Goal: Book appointment/travel/reservation

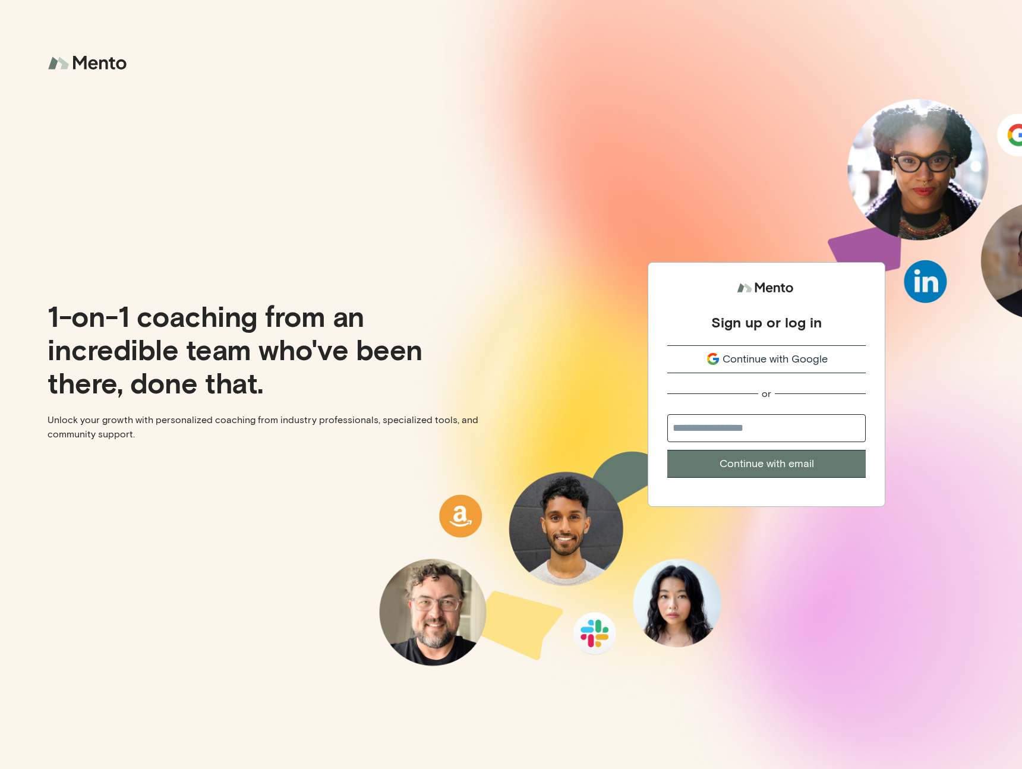
click at [769, 427] on input "email" at bounding box center [766, 428] width 198 height 28
click at [765, 426] on input "********" at bounding box center [766, 428] width 198 height 28
type input "**********"
click at [667, 450] on button "Continue with email" at bounding box center [766, 464] width 198 height 28
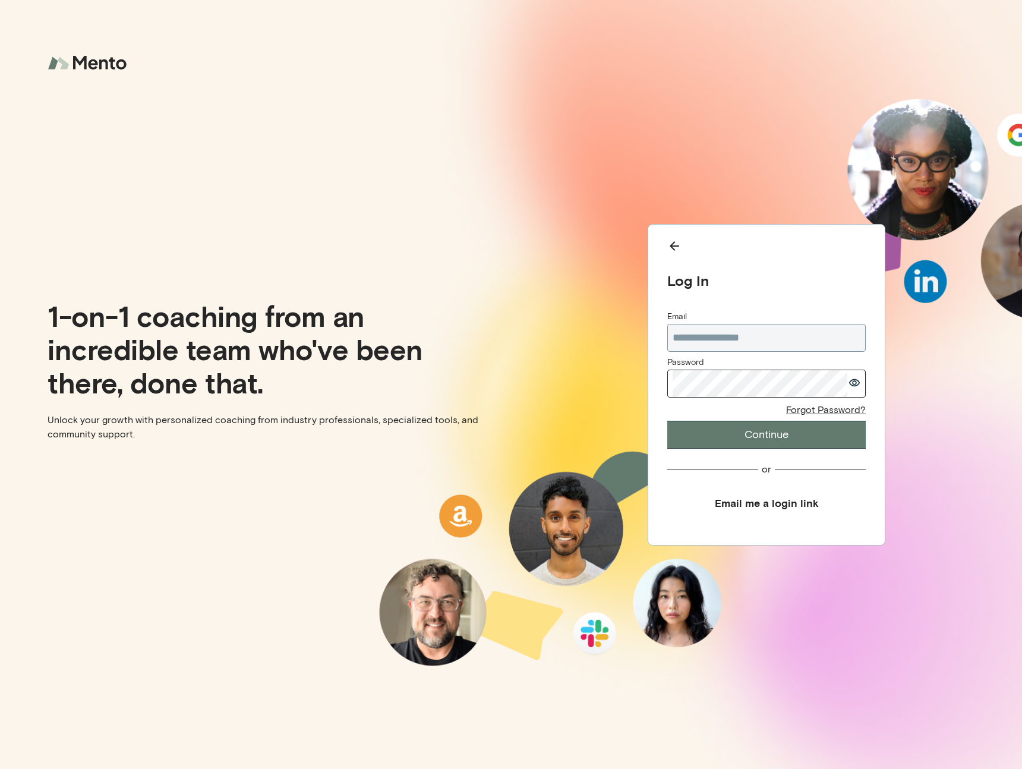
click at [781, 431] on button "Continue" at bounding box center [766, 435] width 198 height 28
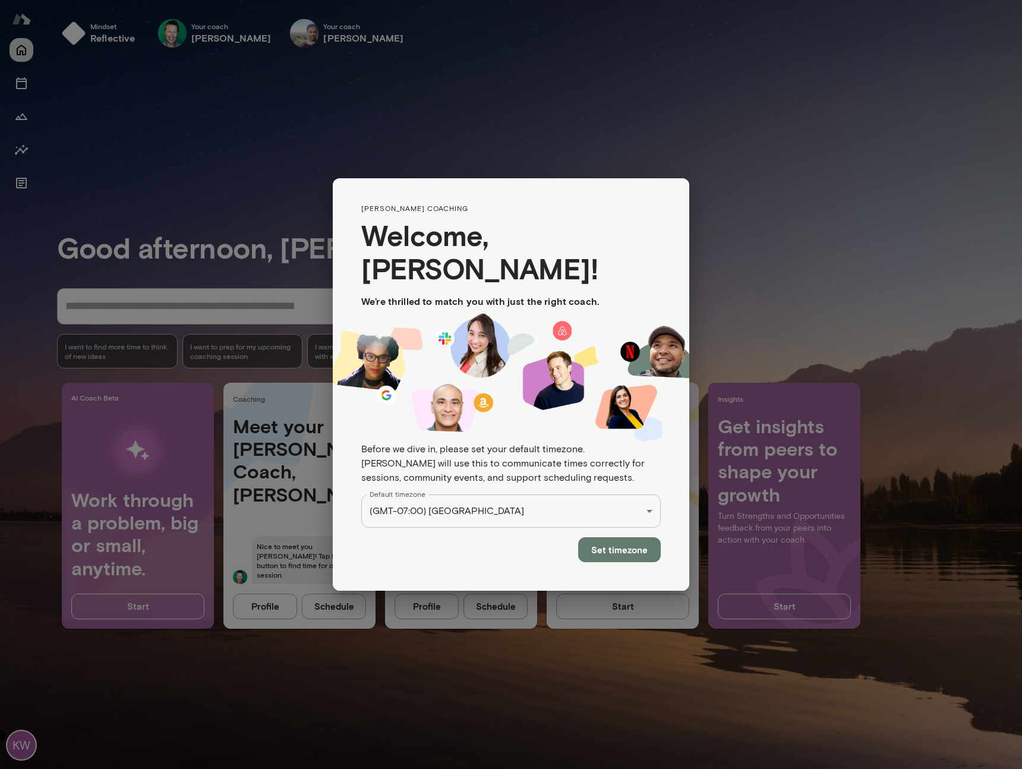
click at [610, 546] on div "Set timezone" at bounding box center [511, 559] width 357 height 63
click at [623, 537] on button "Set timezone" at bounding box center [619, 549] width 83 height 25
click at [601, 537] on button "Set timezone" at bounding box center [619, 549] width 83 height 25
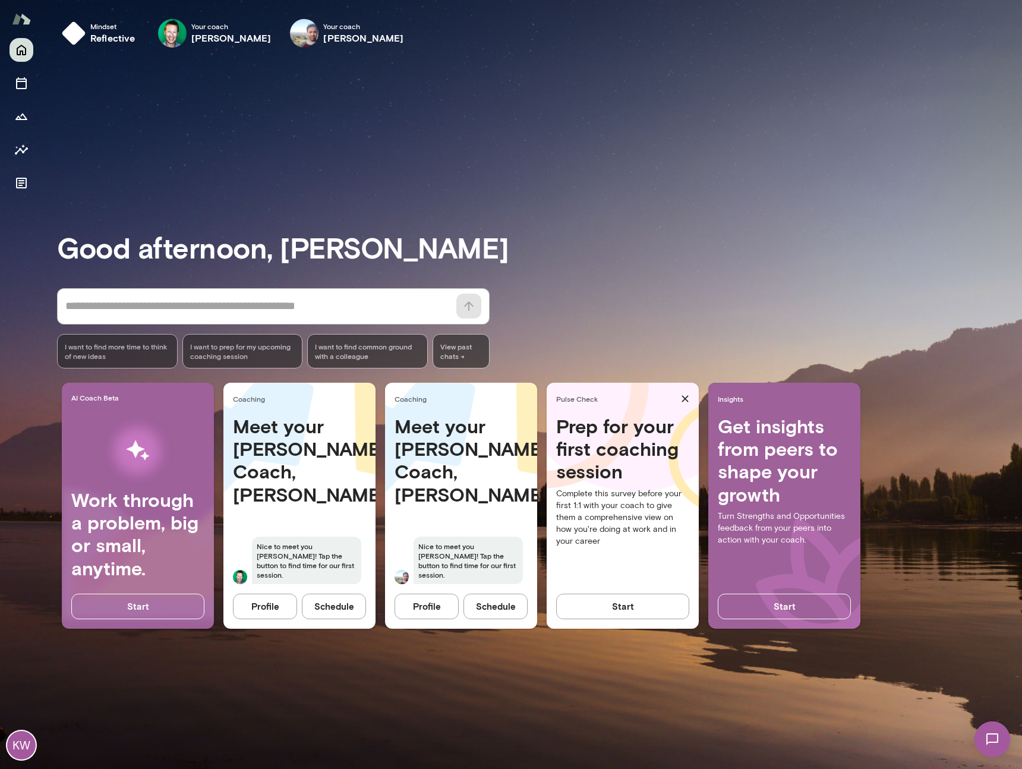
click at [349, 614] on button "Schedule" at bounding box center [334, 606] width 64 height 25
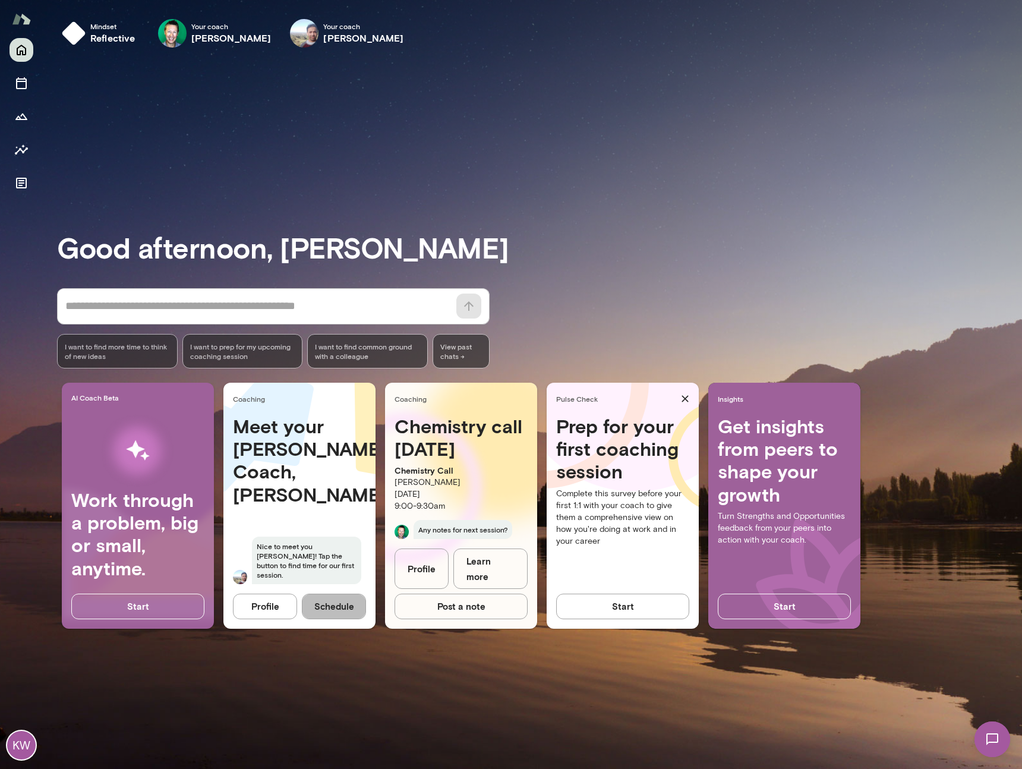
click at [345, 614] on button "Schedule" at bounding box center [334, 606] width 64 height 25
click at [287, 489] on div "Meet your Mento Coach, Vipin Nice to meet you Kevin! Tap the button to find tim…" at bounding box center [299, 507] width 152 height 184
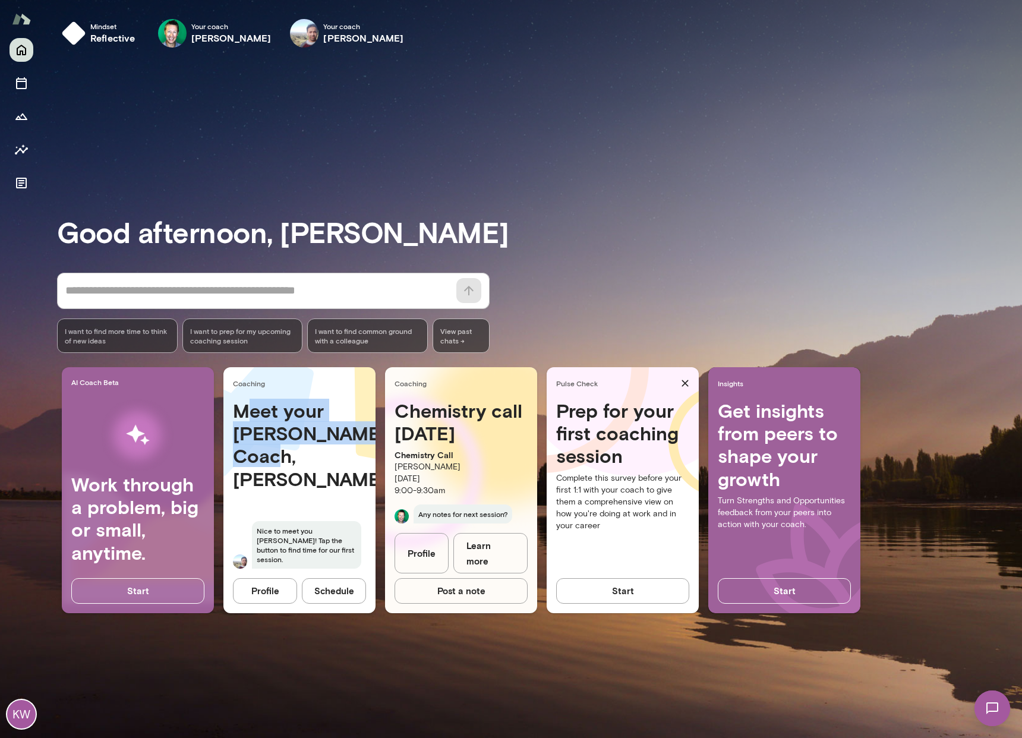
drag, startPoint x: 290, startPoint y: 455, endPoint x: 256, endPoint y: 423, distance: 46.3
click at [251, 415] on h4 "Meet your [PERSON_NAME] Coach, [PERSON_NAME]" at bounding box center [299, 445] width 133 height 92
drag, startPoint x: 275, startPoint y: 450, endPoint x: 276, endPoint y: 458, distance: 8.4
click at [275, 450] on h4 "Meet your [PERSON_NAME] Coach, [PERSON_NAME]" at bounding box center [299, 445] width 133 height 92
click at [334, 584] on button "Schedule" at bounding box center [334, 590] width 64 height 25
